Goal: Information Seeking & Learning: Learn about a topic

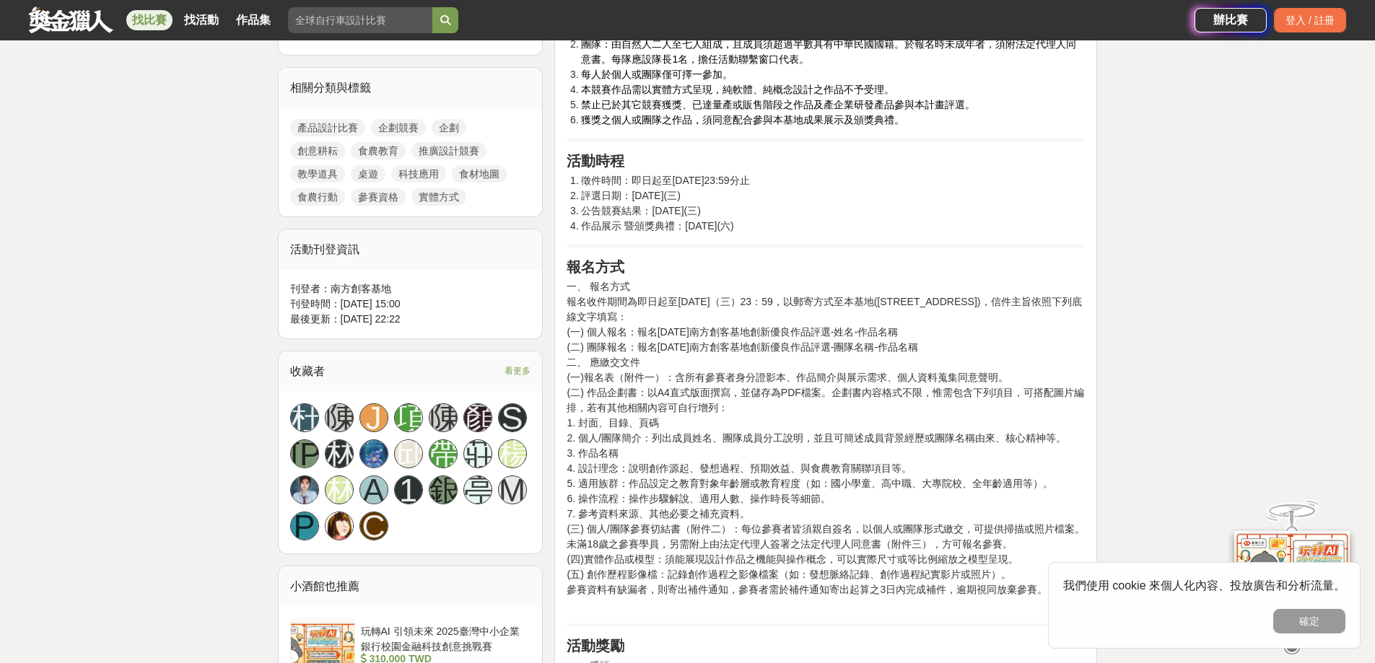
scroll to position [650, 0]
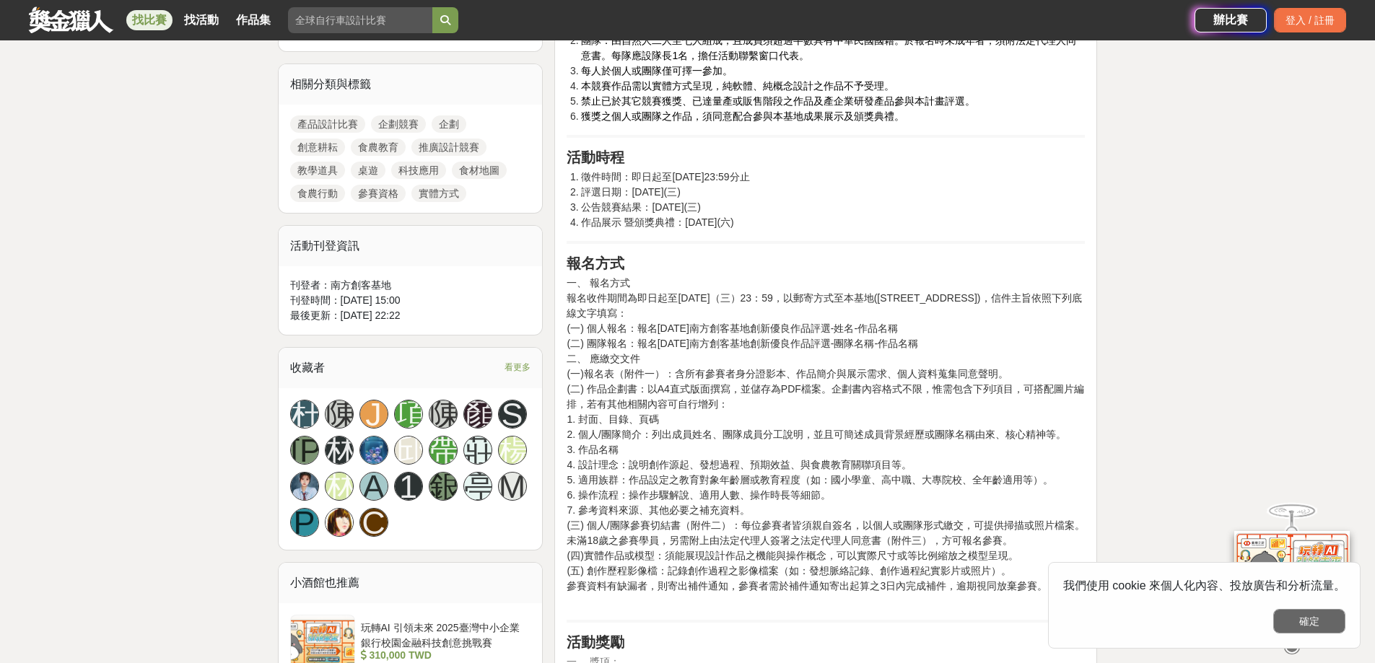
click at [1321, 630] on button "確定" at bounding box center [1310, 621] width 72 height 25
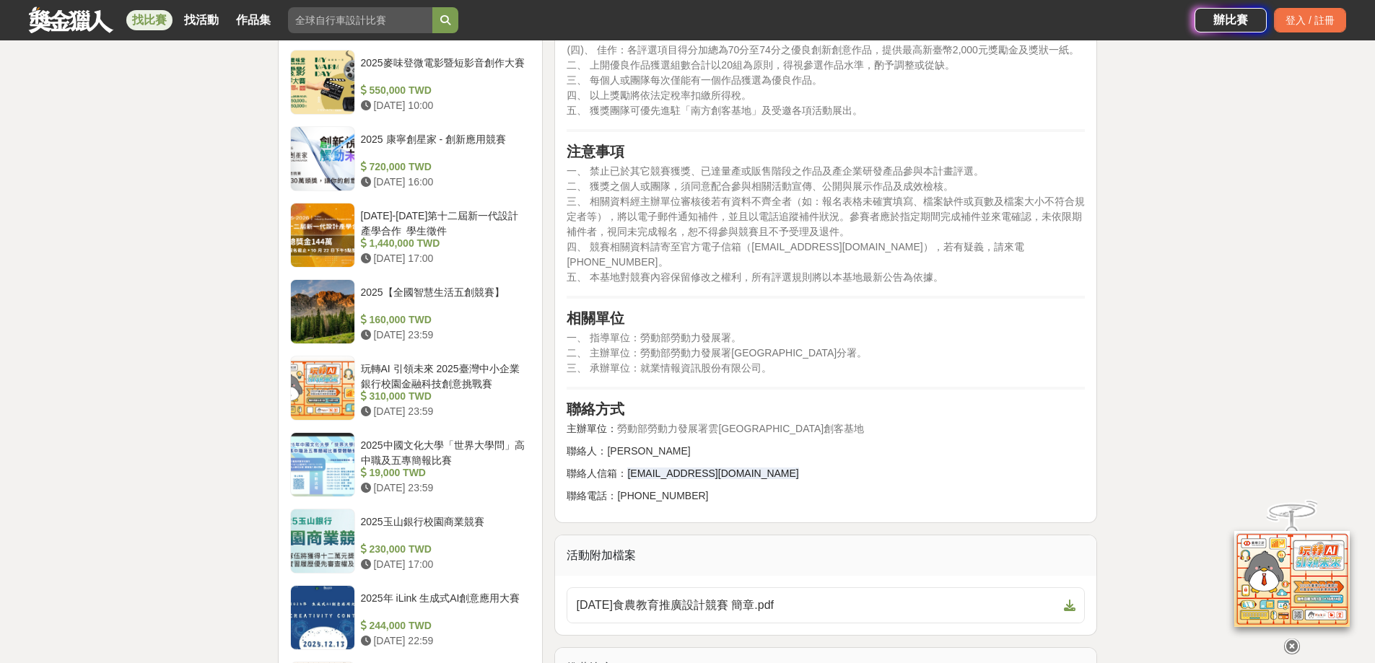
scroll to position [1444, 0]
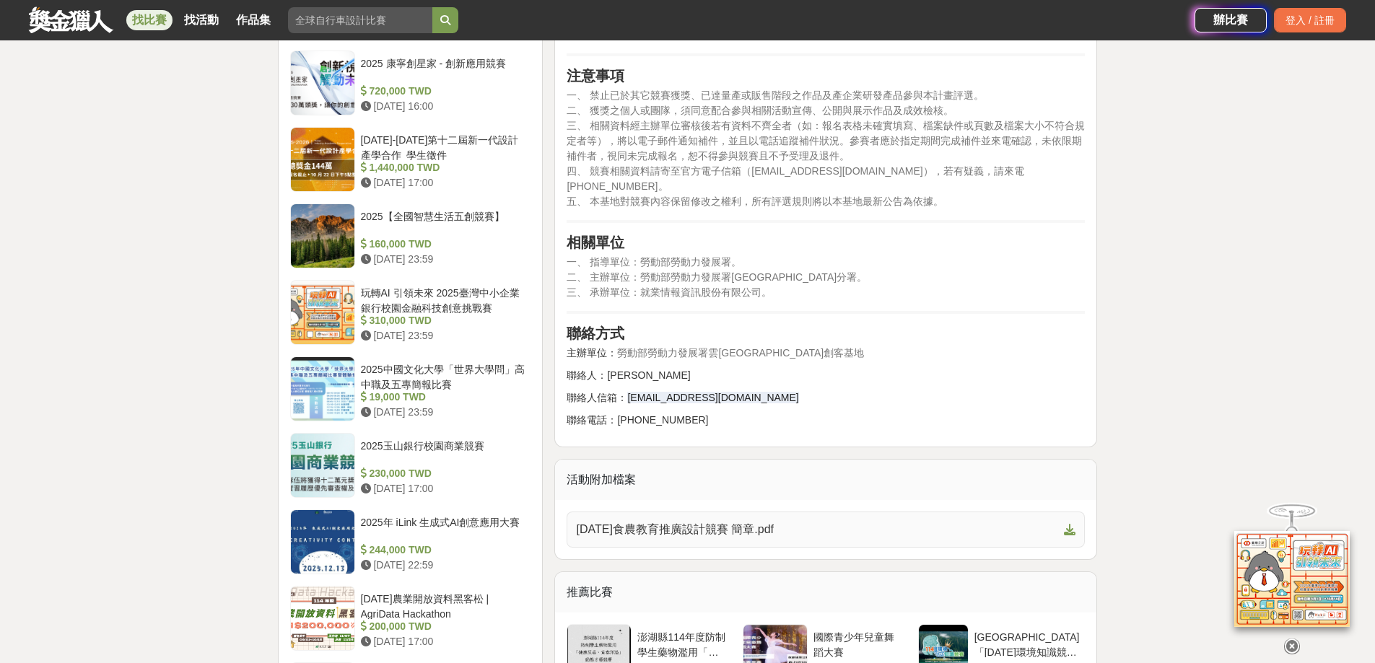
click at [721, 521] on span "[DATE]食農教育推廣設計競賽 簡章.pdf" at bounding box center [817, 529] width 482 height 17
click at [1084, 391] on p "聯絡人信箱： stmakercenter@gmail.com" at bounding box center [826, 398] width 518 height 15
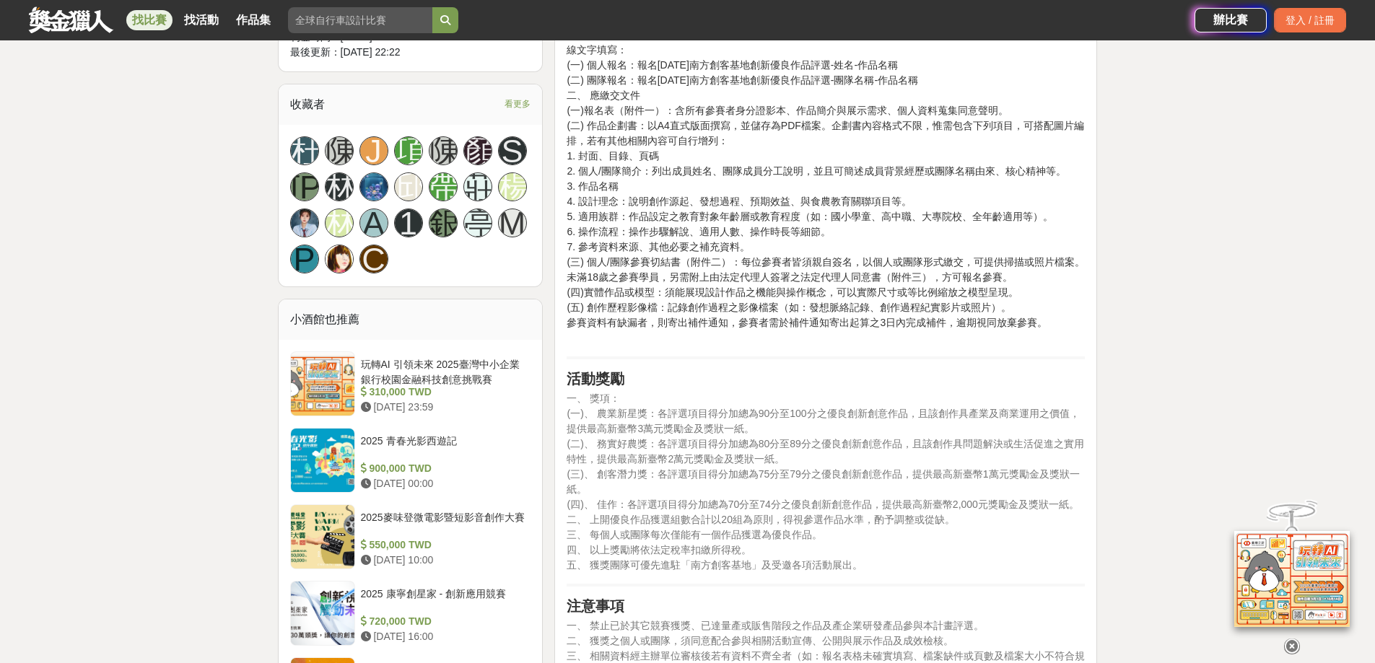
scroll to position [939, 0]
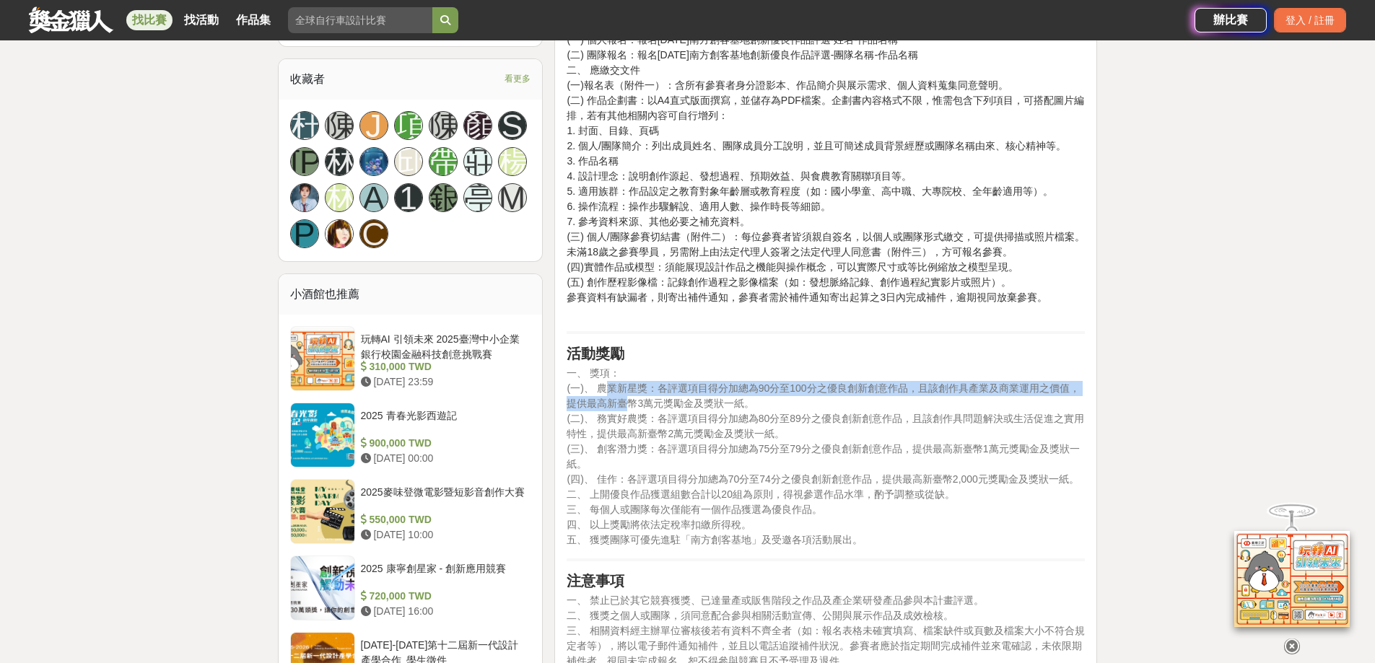
drag, startPoint x: 604, startPoint y: 387, endPoint x: 632, endPoint y: 396, distance: 29.0
click at [632, 396] on span "(一)、 農業新星獎：各評選項目得分加總為90分至100分之優良創新創意作品，且該創作具產業及商業運用之價值，提供最高新臺幣3萬元獎勵金及獎狀一紙。" at bounding box center [823, 396] width 513 height 27
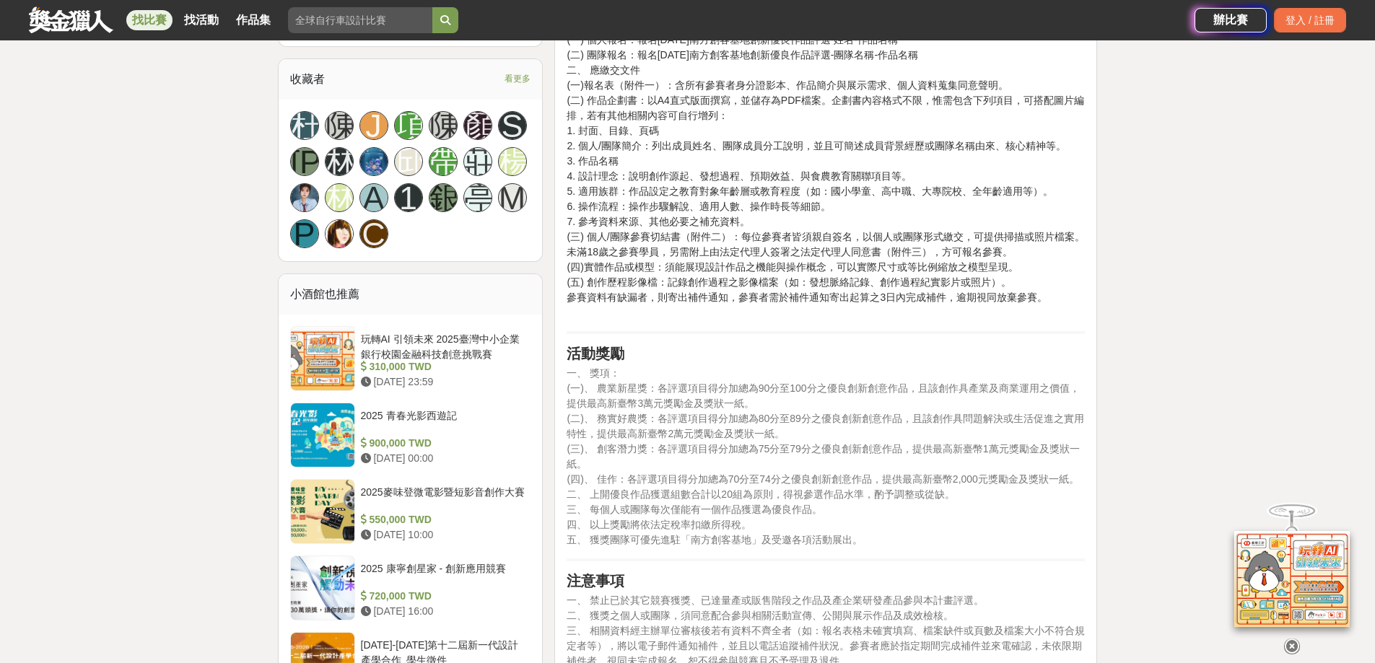
click at [640, 461] on p "一、 獎項： (一)、 農業新星獎：各評選項目得分加總為90分至100分之優良創新創意作品，且該創作具產業及商業運用之價值，提供最高新臺幣3萬元獎勵金及獎狀一…" at bounding box center [826, 457] width 518 height 182
drag, startPoint x: 596, startPoint y: 478, endPoint x: 629, endPoint y: 478, distance: 32.5
click at [629, 478] on span "(四)、 佳作：各評選項目得分加總為70分至74分之優良創新創意作品，提供最高新臺幣2,000元獎勵金及獎狀一紙。" at bounding box center [823, 480] width 512 height 12
click at [965, 466] on p "一、 獎項： (一)、 農業新星獎：各評選項目得分加總為90分至100分之優良創新創意作品，且該創作具產業及商業運用之價值，提供最高新臺幣3萬元獎勵金及獎狀一…" at bounding box center [826, 457] width 518 height 182
drag, startPoint x: 946, startPoint y: 479, endPoint x: 1159, endPoint y: 481, distance: 213.0
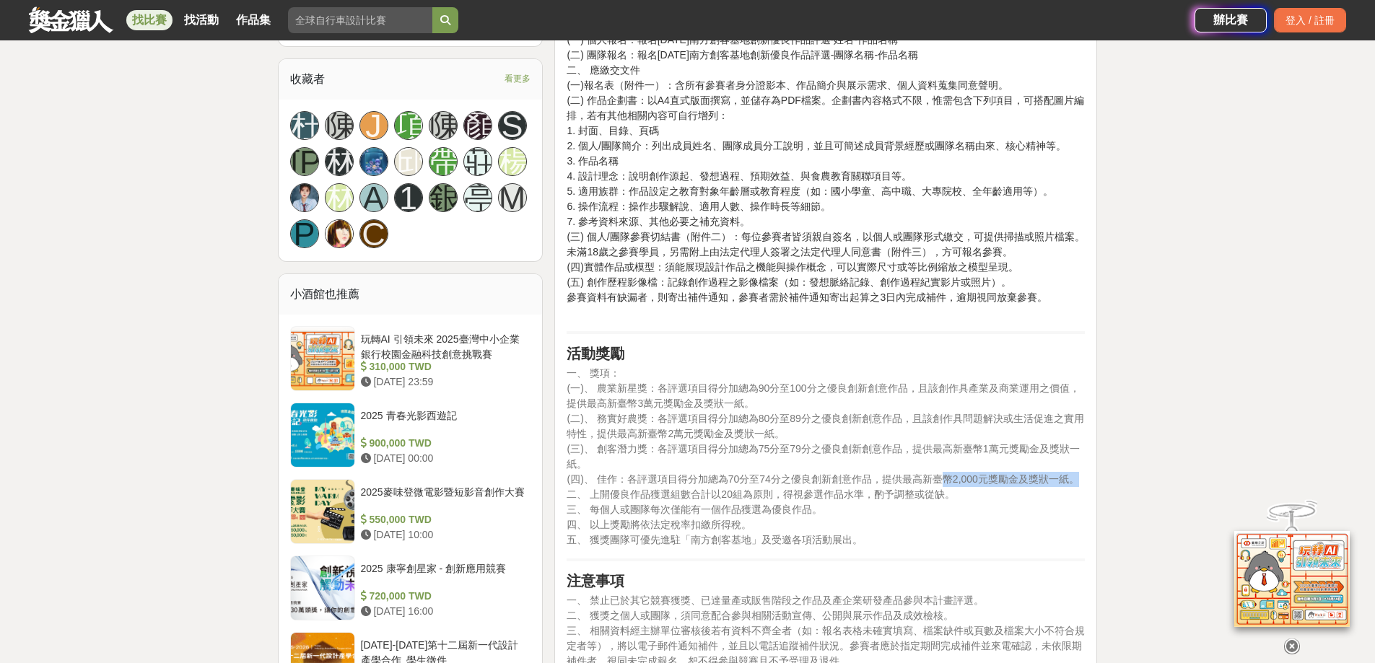
click at [1159, 481] on div "大家都在看 2025 康寧創星家 - 創新應用競賽 2025-10-17 16:00 2025國泰卓越獎助計畫 2025-09-26 17:00 翻玩臺味好乳…" at bounding box center [687, 481] width 1375 height 2699
click at [868, 543] on p "一、 獎項： (一)、 農業新星獎：各評選項目得分加總為90分至100分之優良創新創意作品，且該創作具產業及商業運用之價值，提供最高新臺幣3萬元獎勵金及獎狀一…" at bounding box center [826, 457] width 518 height 182
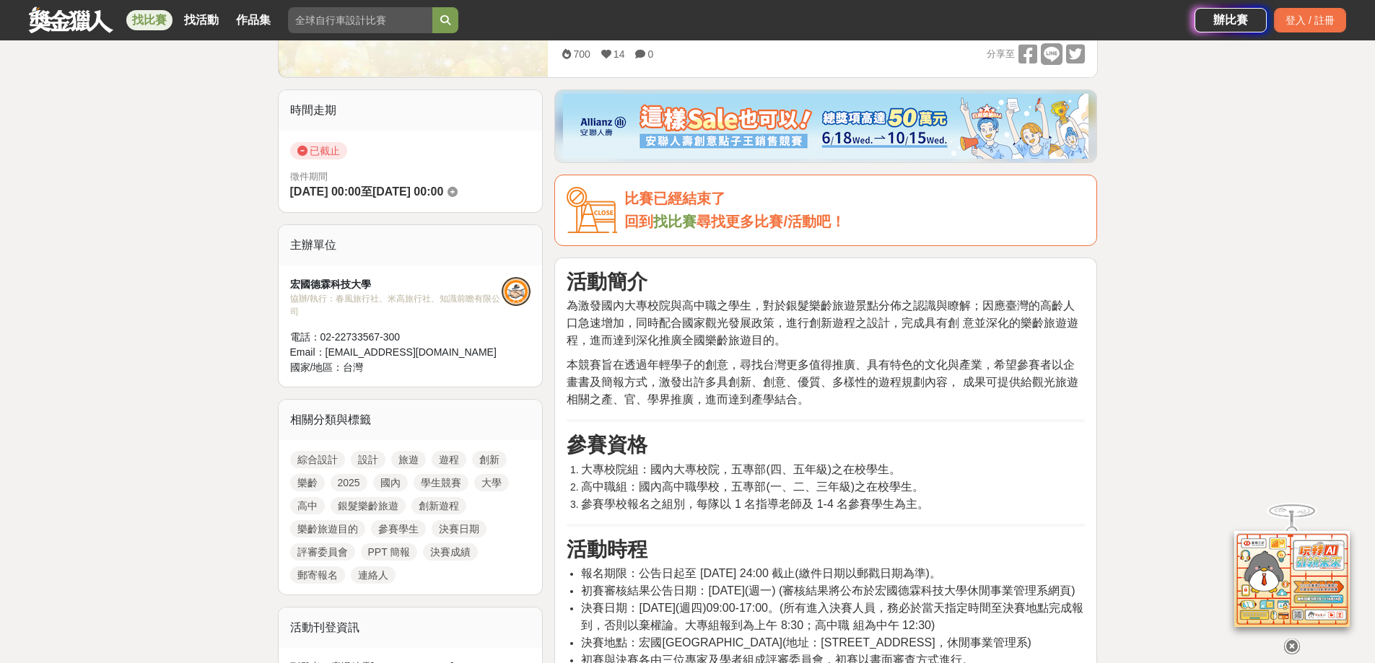
scroll to position [578, 0]
